Goal: Check status: Check status

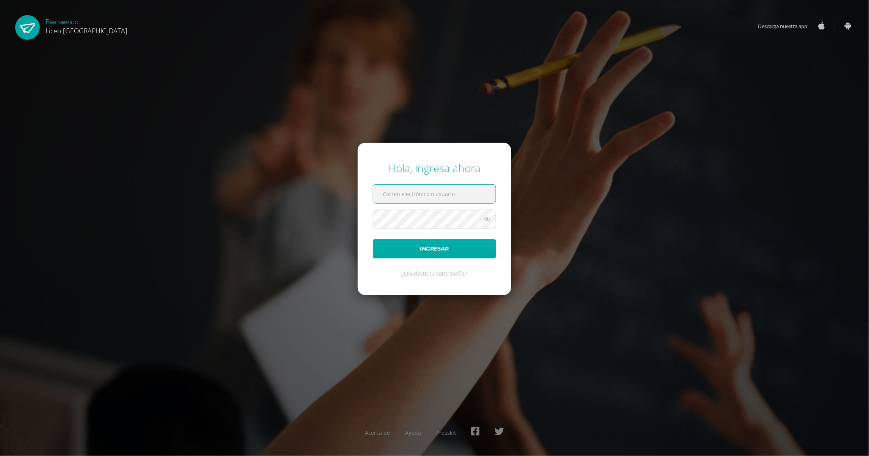
type input "20210193@liceoguatemala.edu.gt"
click at [416, 248] on button "Ingresar" at bounding box center [434, 248] width 123 height 19
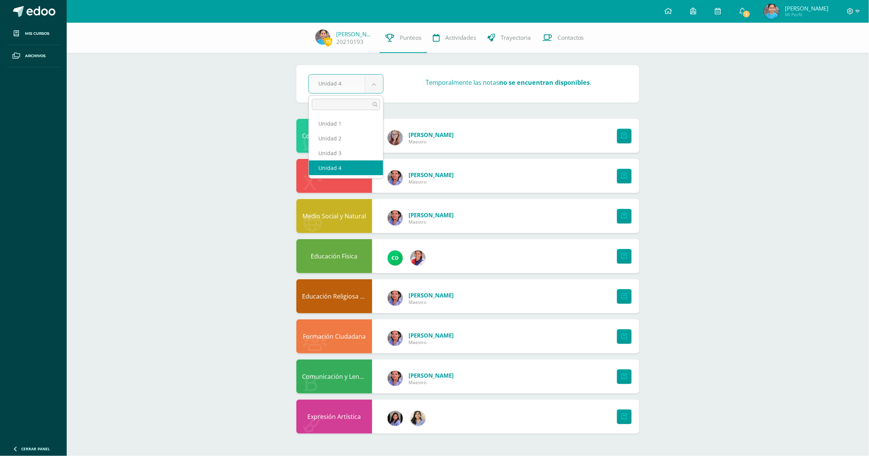
click at [377, 84] on body "Hola [PERSON_NAME], [PERSON_NAME]! Mis cursos Archivos Cerrar panel Comunicació…" at bounding box center [434, 224] width 869 height 449
click at [753, 13] on body "Hola [PERSON_NAME], [PERSON_NAME]! Mis cursos Archivos Cerrar panel Comunicació…" at bounding box center [434, 224] width 869 height 449
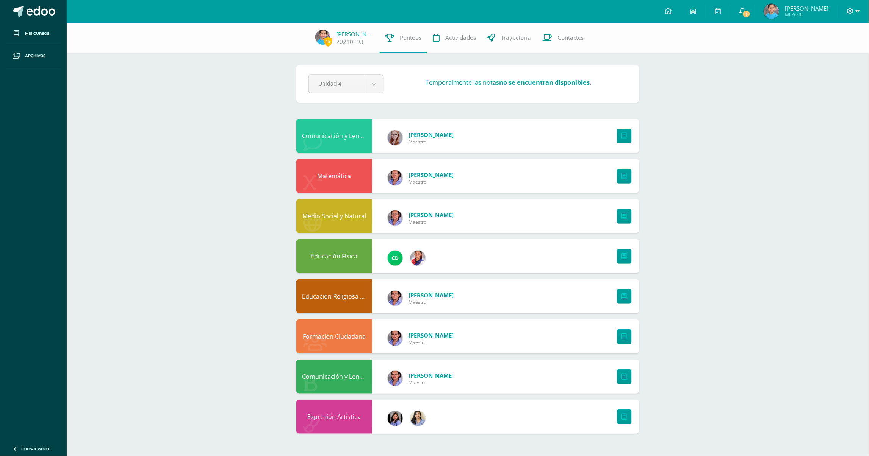
click at [745, 11] on icon at bounding box center [742, 11] width 6 height 7
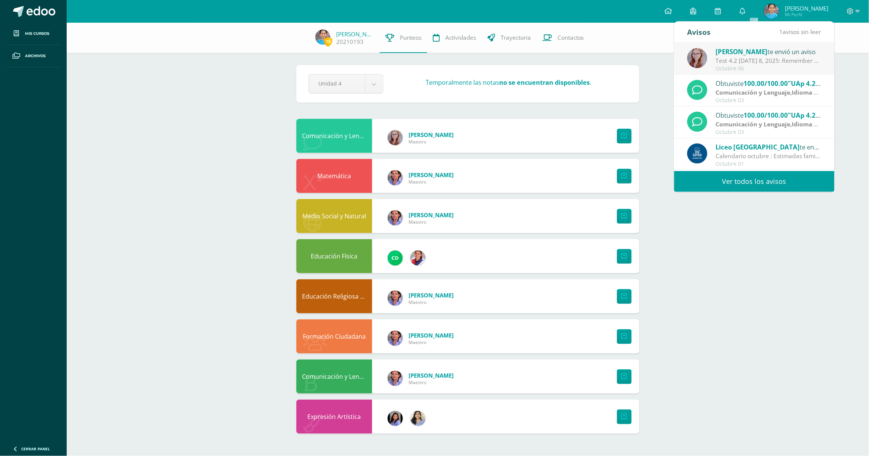
click at [745, 61] on div "Test 4.2 [DATE] 8, 2025: Remember to practice at home! :) You can do it!!!!" at bounding box center [768, 60] width 105 height 9
